Goal: Task Accomplishment & Management: Use online tool/utility

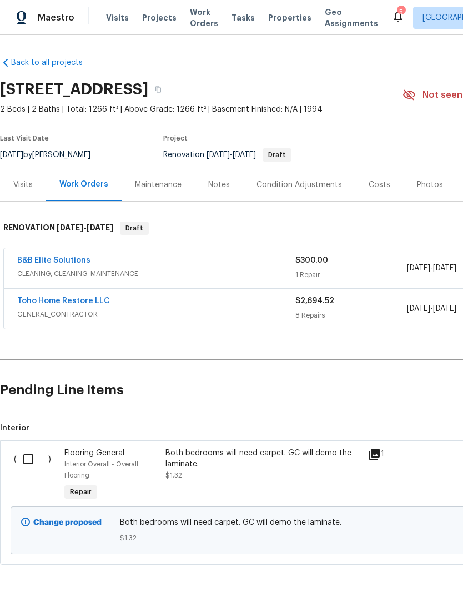
click at [37, 466] on input "checkbox" at bounding box center [33, 459] width 32 height 23
checkbox input "true"
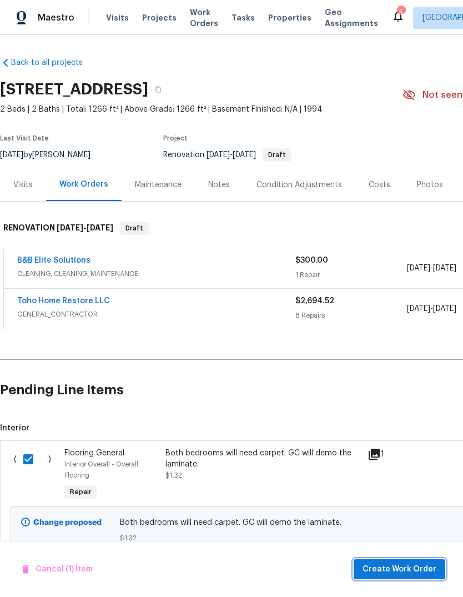
click at [417, 563] on span "Create Work Order" at bounding box center [400, 570] width 74 height 14
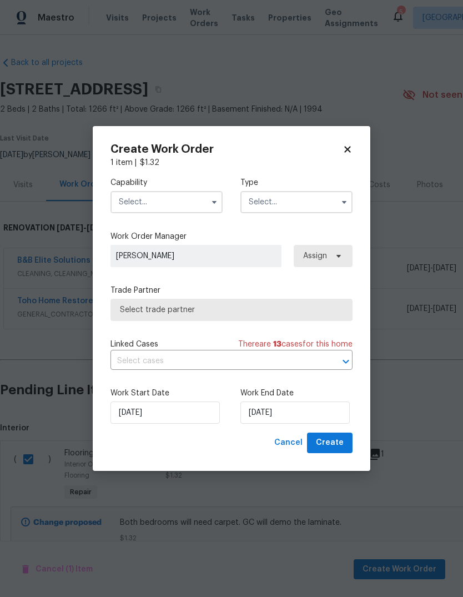
click at [142, 205] on input "text" at bounding box center [167, 202] width 112 height 22
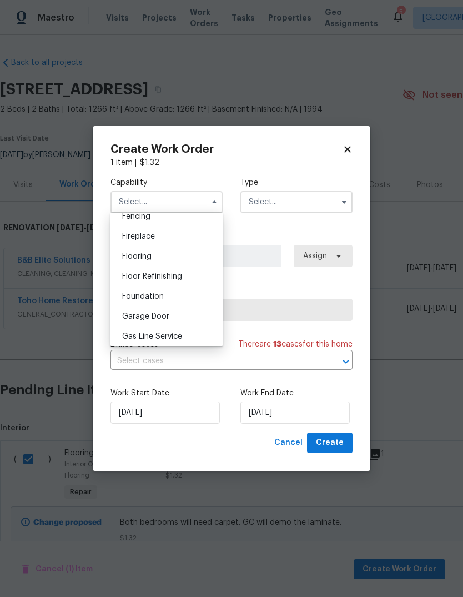
scroll to position [400, 0]
click at [133, 265] on div "Flooring" at bounding box center [166, 257] width 107 height 20
type input "Flooring"
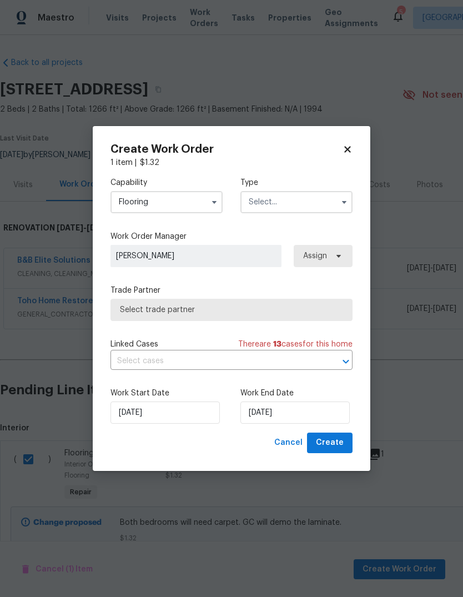
click at [316, 192] on input "text" at bounding box center [297, 202] width 112 height 22
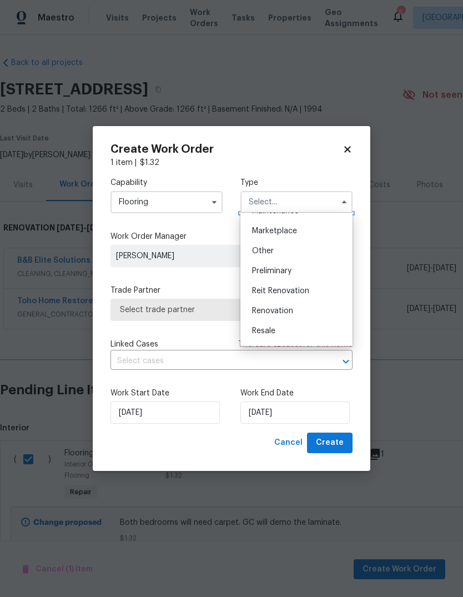
scroll to position [193, 0]
click at [308, 320] on div "Renovation" at bounding box center [296, 313] width 107 height 20
type input "Renovation"
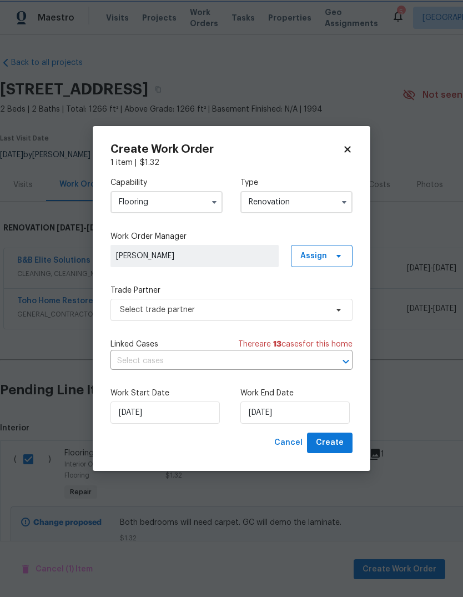
scroll to position [0, 0]
click at [319, 414] on input "[DATE]" at bounding box center [295, 413] width 109 height 22
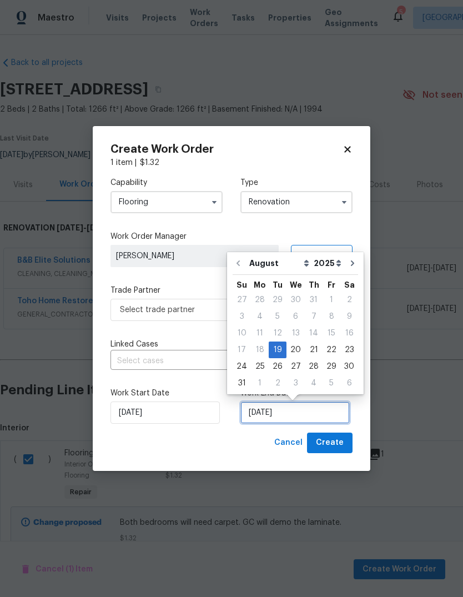
scroll to position [8, 0]
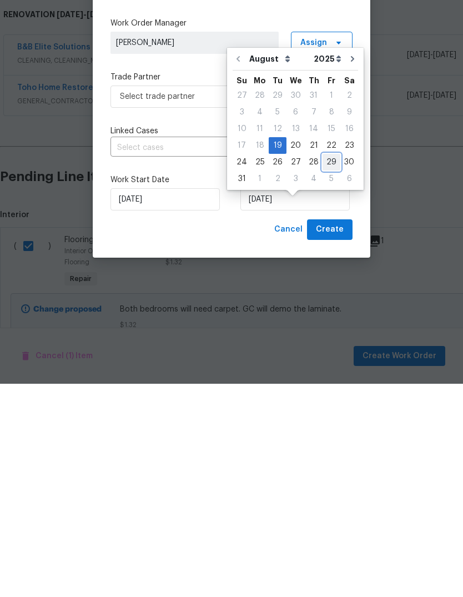
click at [328, 368] on div "29" at bounding box center [332, 376] width 18 height 16
type input "[DATE]"
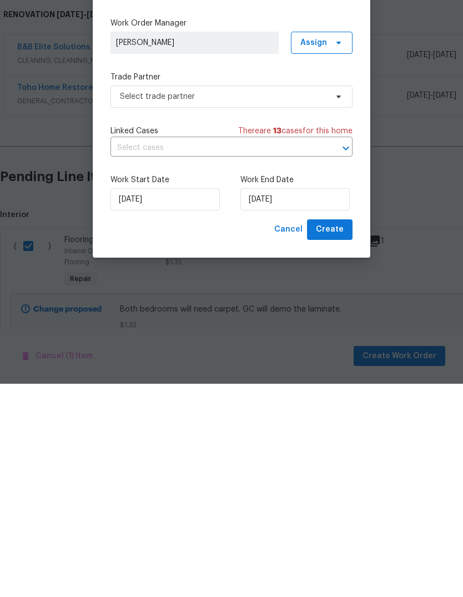
scroll to position [42, 0]
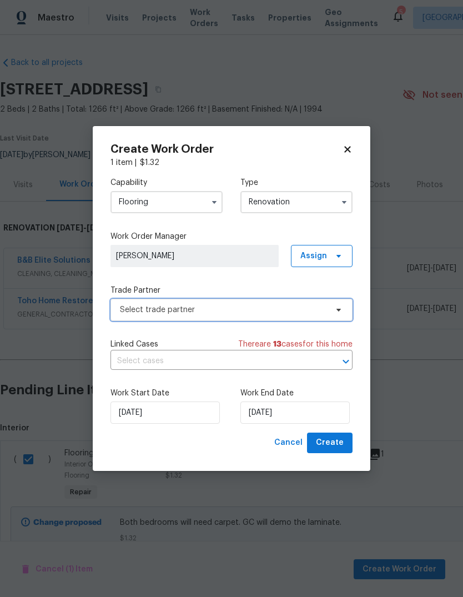
click at [129, 307] on span "Select trade partner" at bounding box center [223, 309] width 207 height 11
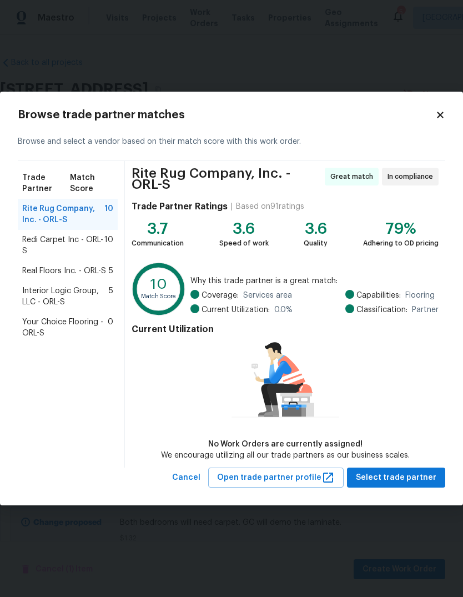
click at [31, 329] on span "Your Choice Flooring - ORL-S" at bounding box center [65, 328] width 86 height 22
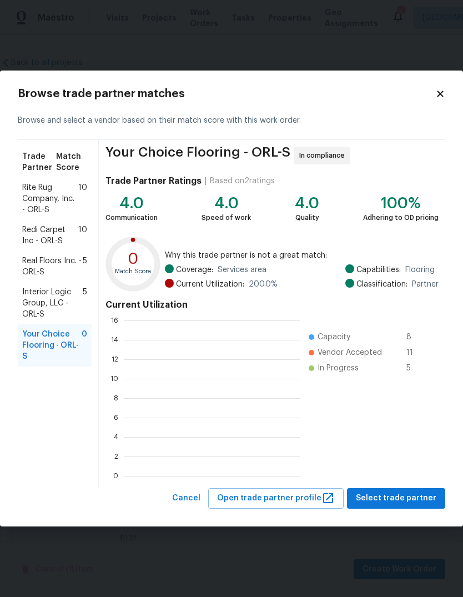
scroll to position [156, 176]
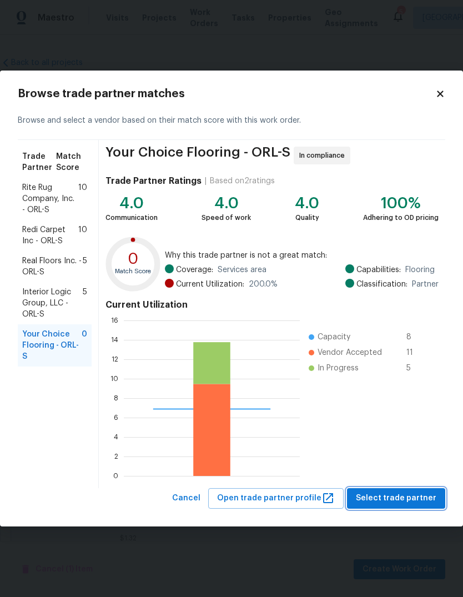
click at [411, 497] on span "Select trade partner" at bounding box center [396, 499] width 81 height 14
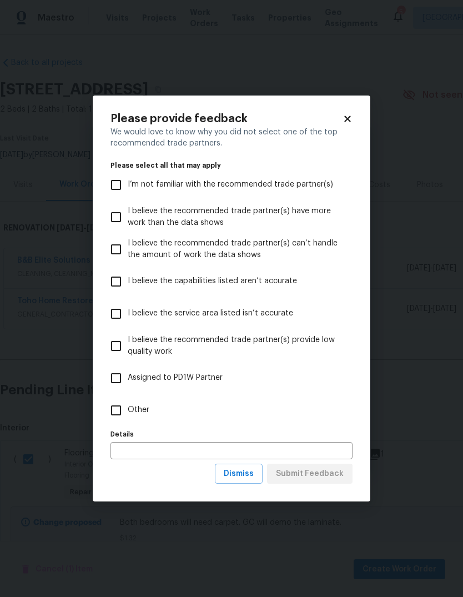
click at [110, 412] on input "Other" at bounding box center [115, 410] width 23 height 23
checkbox input "true"
click at [333, 479] on span "Submit Feedback" at bounding box center [310, 474] width 68 height 14
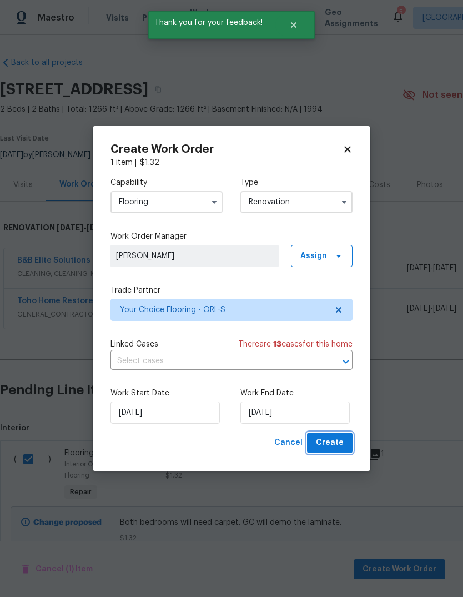
click at [337, 442] on span "Create" at bounding box center [330, 443] width 28 height 14
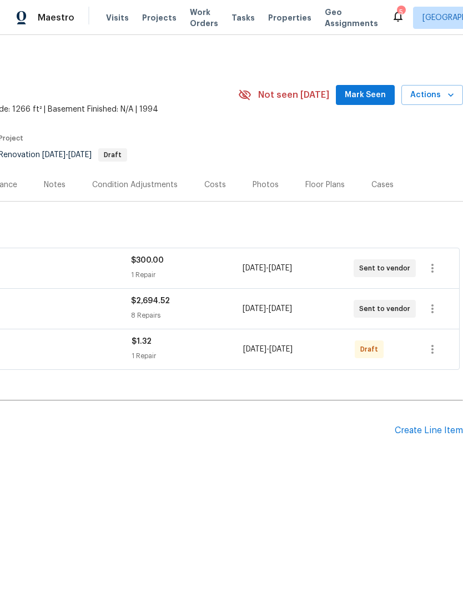
scroll to position [0, 164]
click at [441, 354] on button "button" at bounding box center [432, 349] width 27 height 27
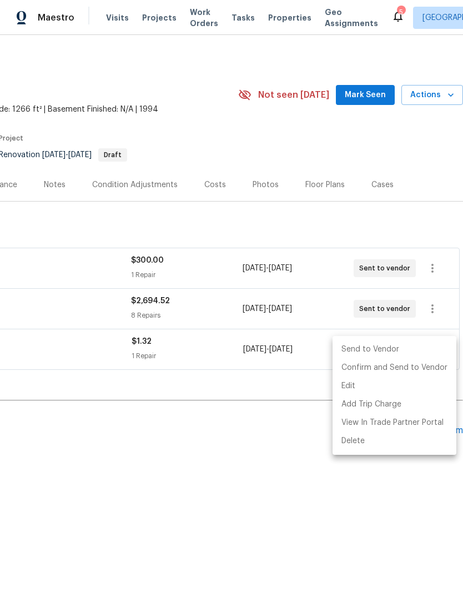
click at [411, 349] on li "Send to Vendor" at bounding box center [395, 350] width 124 height 18
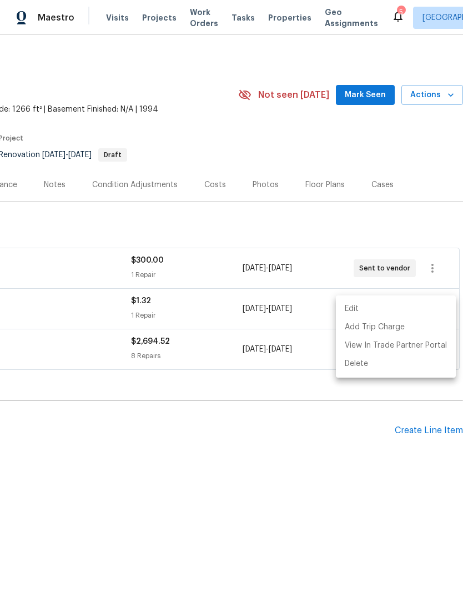
click at [375, 483] on div at bounding box center [231, 298] width 463 height 597
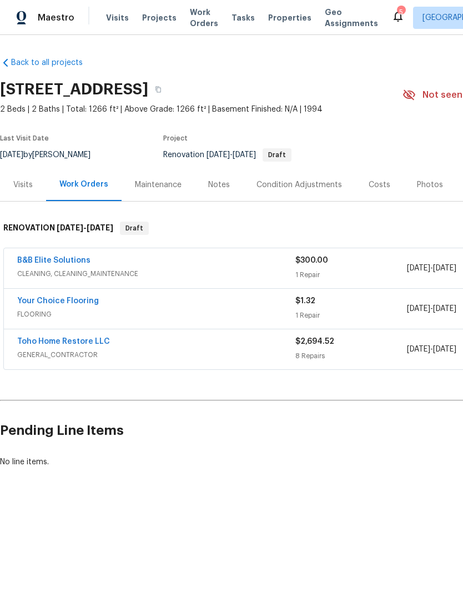
scroll to position [0, 0]
click at [42, 339] on link "Toho Home Restore LLC" at bounding box center [63, 342] width 93 height 8
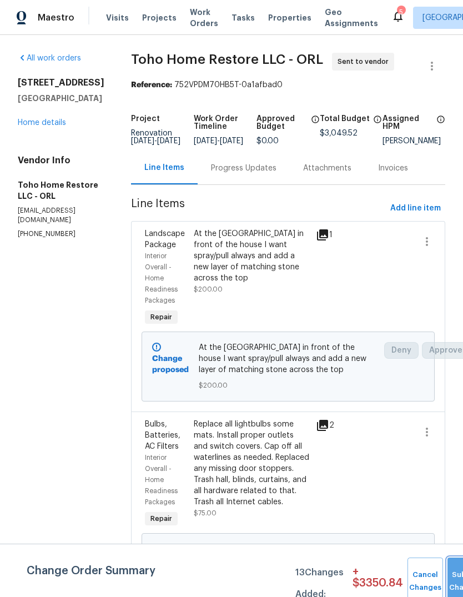
click at [450, 572] on button "Submit Changes" at bounding box center [466, 582] width 36 height 48
